Goal: Obtain resource: Download file/media

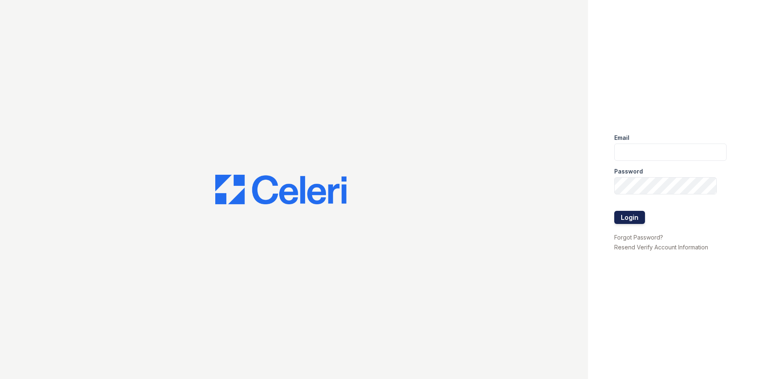
type input "jgeronimo@trinity-pm.com"
click at [631, 218] on button "Login" at bounding box center [629, 217] width 31 height 13
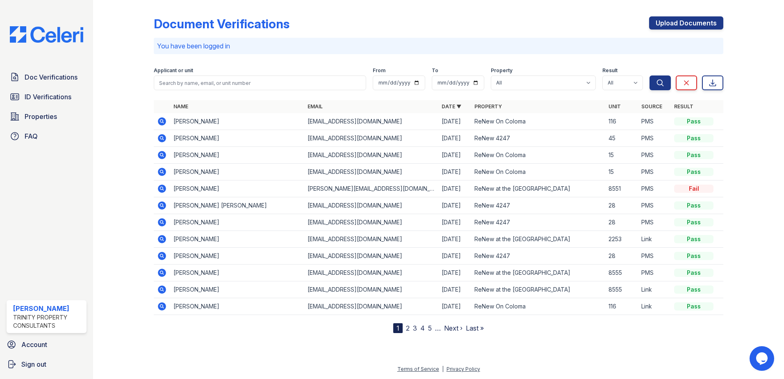
drag, startPoint x: 164, startPoint y: 120, endPoint x: 362, endPoint y: 58, distance: 206.6
click at [165, 120] on icon at bounding box center [162, 121] width 8 height 8
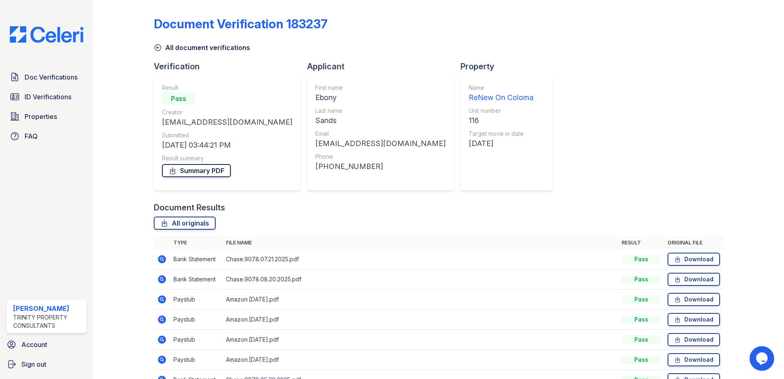
click at [188, 172] on link "Summary PDF" at bounding box center [196, 170] width 69 height 13
click at [44, 96] on span "ID Verifications" at bounding box center [48, 97] width 47 height 10
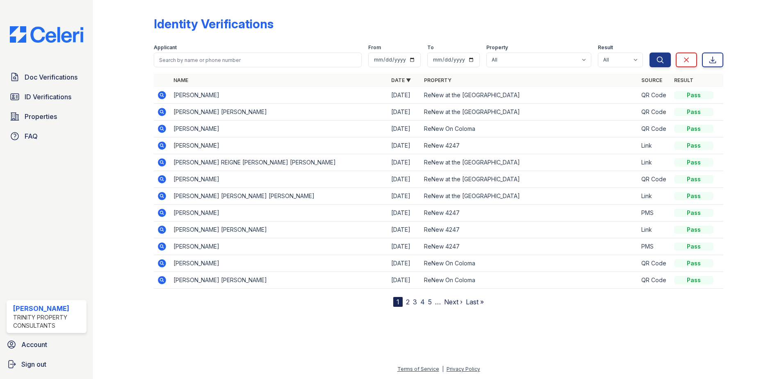
click at [160, 128] on icon at bounding box center [162, 129] width 8 height 8
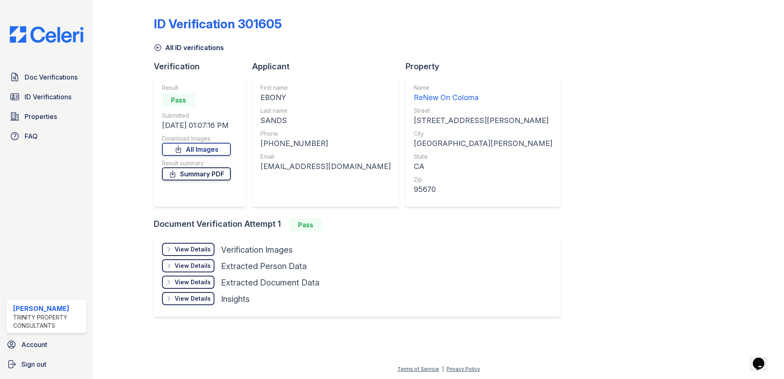
click at [177, 178] on link "Summary PDF" at bounding box center [196, 173] width 69 height 13
click at [198, 250] on div "View Details" at bounding box center [193, 249] width 36 height 8
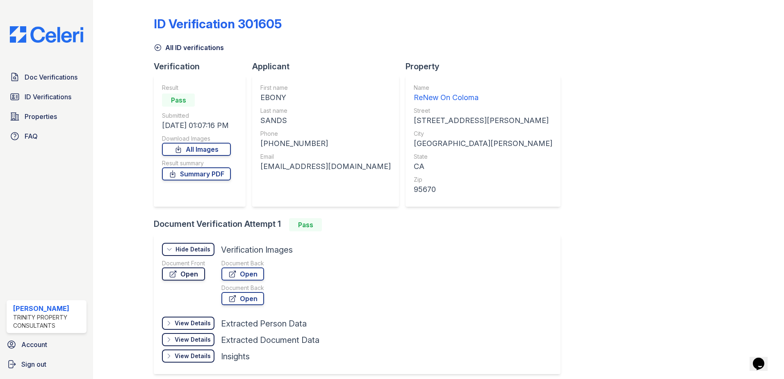
click at [178, 280] on link "Open" at bounding box center [183, 273] width 43 height 13
click at [41, 79] on span "Doc Verifications" at bounding box center [51, 77] width 53 height 10
